Goal: Find specific page/section: Find specific page/section

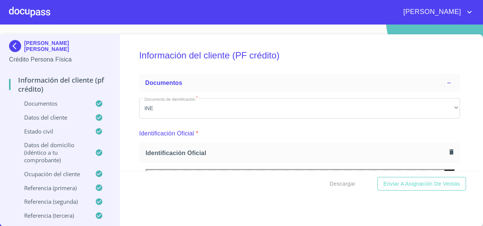
scroll to position [410, 0]
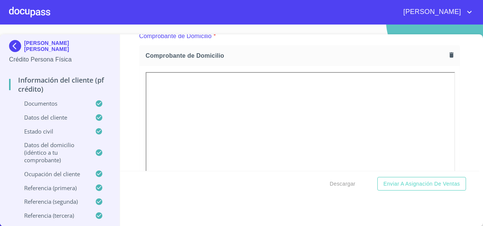
click at [28, 13] on div at bounding box center [29, 12] width 41 height 24
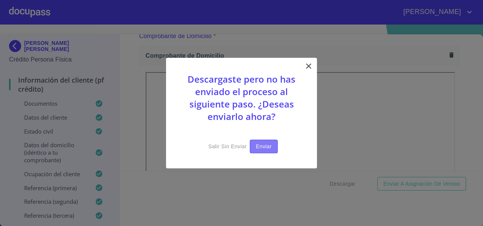
click at [267, 145] on span "Enviar" at bounding box center [264, 146] width 16 height 9
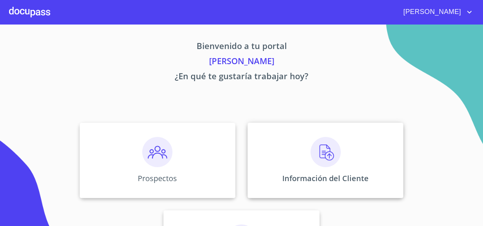
click at [278, 157] on div "Información del Cliente" at bounding box center [325, 160] width 156 height 75
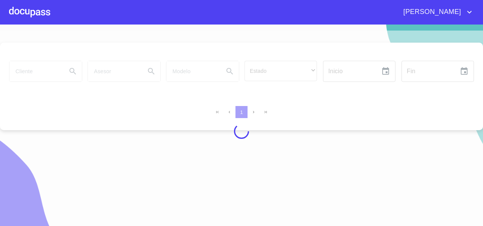
click at [14, 72] on div at bounding box center [241, 131] width 483 height 201
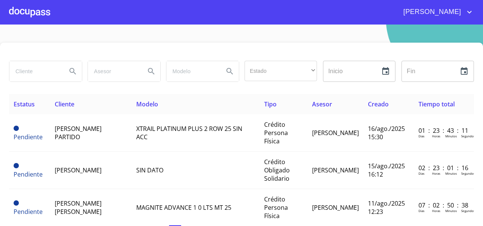
click at [18, 71] on input "search" at bounding box center [34, 71] width 51 height 20
click at [71, 69] on icon "Search" at bounding box center [72, 71] width 9 height 9
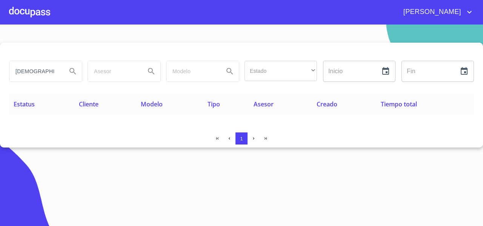
click at [14, 71] on input "[DEMOGRAPHIC_DATA][PERSON_NAME]" at bounding box center [34, 71] width 51 height 20
click at [51, 67] on input "[PERSON_NAME] de [PERSON_NAME]" at bounding box center [34, 71] width 51 height 20
type input "[PERSON_NAME] de [PERSON_NAME] avan"
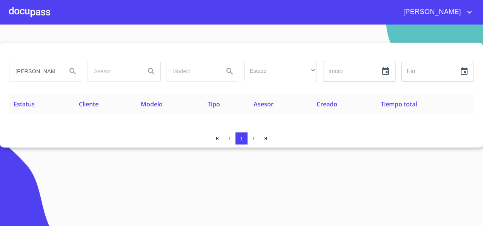
click at [70, 73] on icon "Search" at bounding box center [72, 71] width 9 height 9
click at [49, 81] on input "[PERSON_NAME] de [PERSON_NAME] avan" at bounding box center [34, 71] width 51 height 20
click at [28, 74] on input "[PERSON_NAME] de [PERSON_NAME] avan" at bounding box center [34, 71] width 51 height 20
click at [53, 75] on input "[PERSON_NAME] de [PERSON_NAME] avan" at bounding box center [34, 71] width 51 height 20
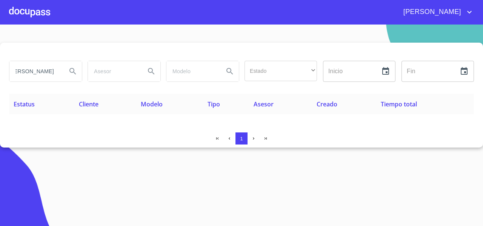
scroll to position [0, 0]
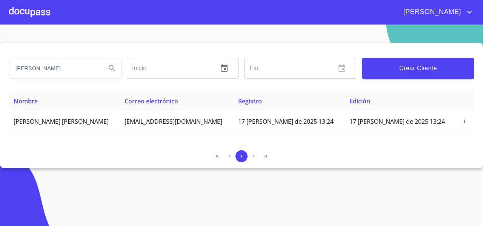
click at [35, 15] on div at bounding box center [29, 12] width 41 height 24
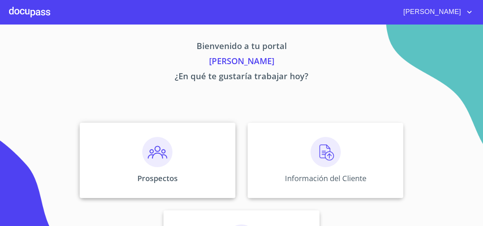
click at [142, 146] on img at bounding box center [157, 152] width 30 height 30
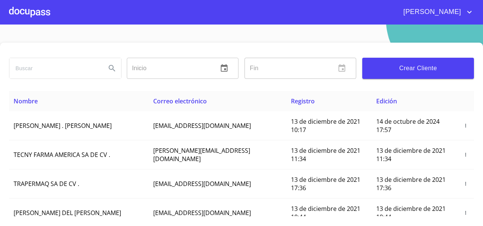
click at [31, 71] on input "search" at bounding box center [54, 68] width 91 height 20
type input "[PERSON_NAME] de [PERSON_NAME] avan"
